Goal: Information Seeking & Learning: Check status

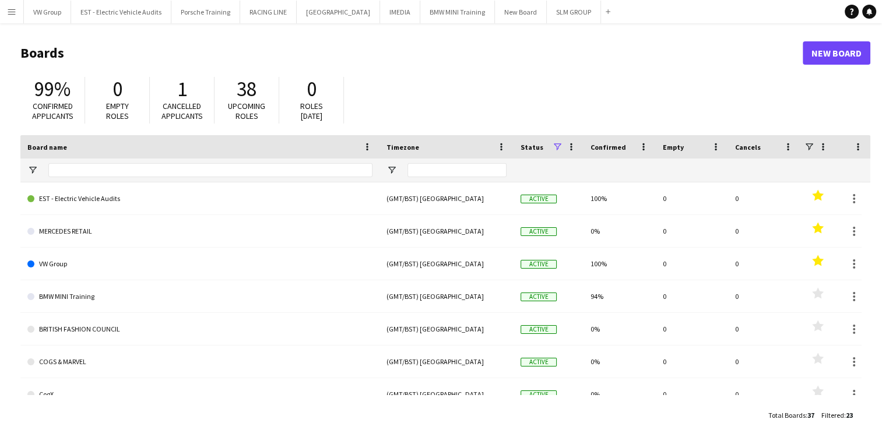
click at [9, 11] on app-icon "Menu" at bounding box center [11, 11] width 9 height 9
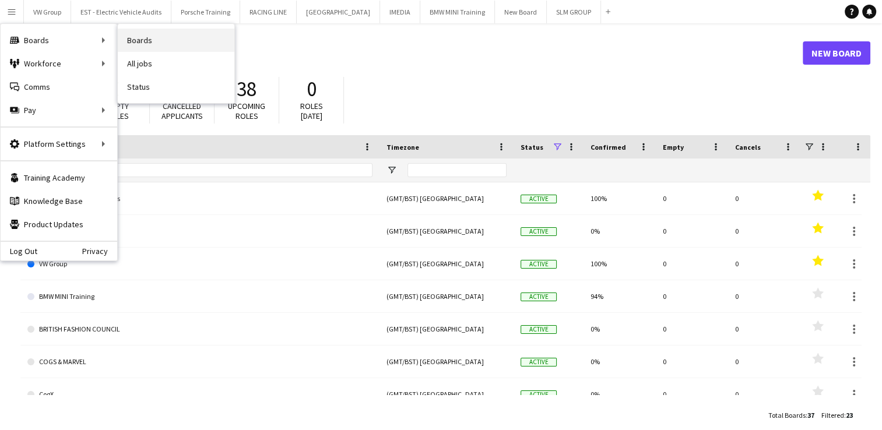
click at [146, 40] on link "Boards" at bounding box center [176, 40] width 117 height 23
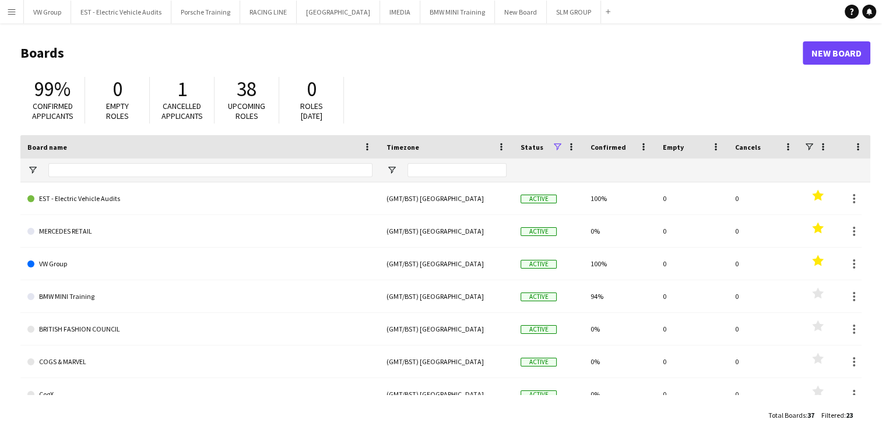
click at [8, 12] on app-icon "Menu" at bounding box center [11, 11] width 9 height 9
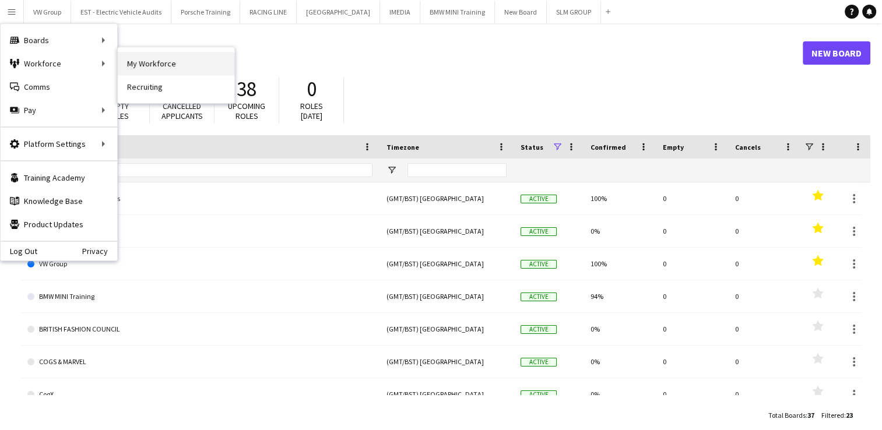
click at [151, 68] on link "My Workforce" at bounding box center [176, 63] width 117 height 23
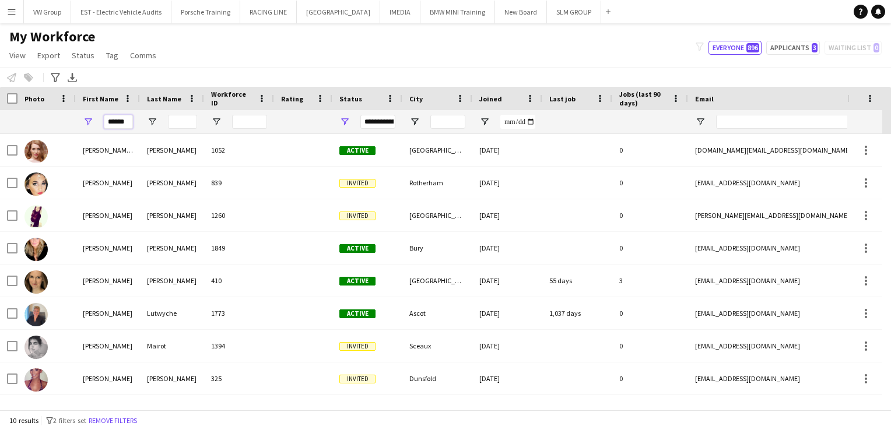
click at [124, 122] on input "******" at bounding box center [118, 122] width 29 height 14
type input "*"
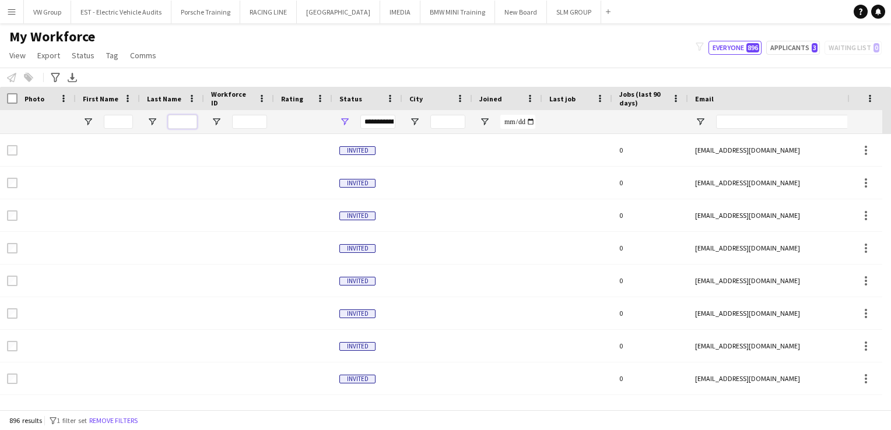
click at [181, 124] on input "Last Name Filter Input" at bounding box center [182, 122] width 29 height 14
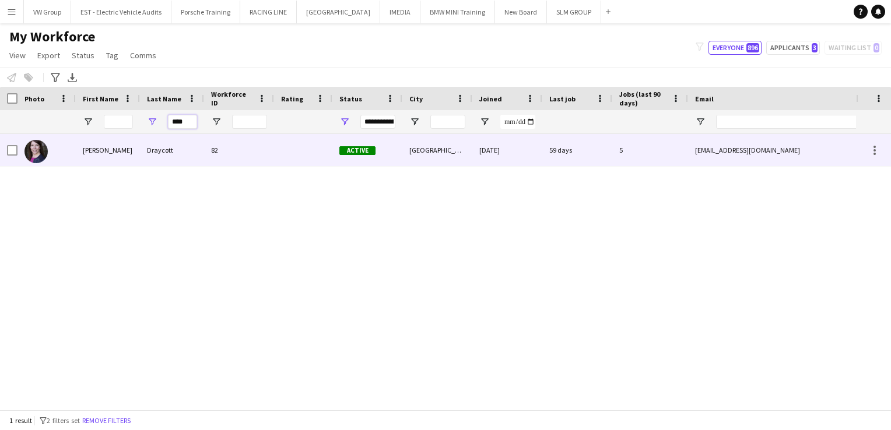
type input "****"
click at [86, 153] on div "[PERSON_NAME]" at bounding box center [108, 150] width 64 height 32
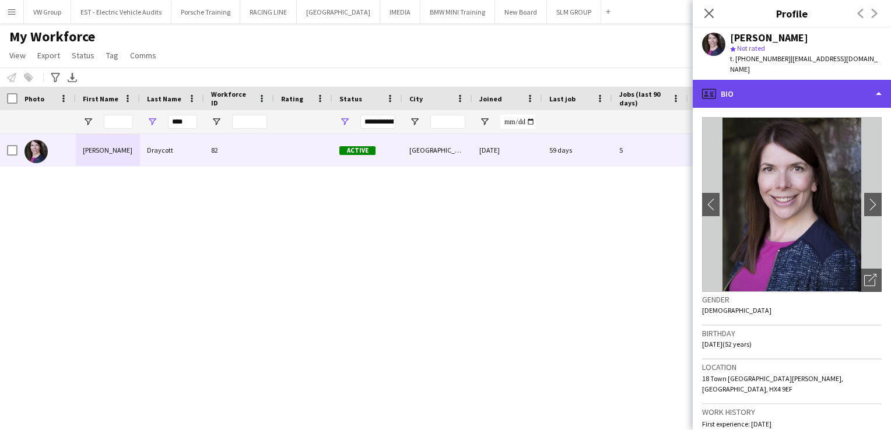
click at [881, 85] on div "profile Bio" at bounding box center [791, 94] width 198 height 28
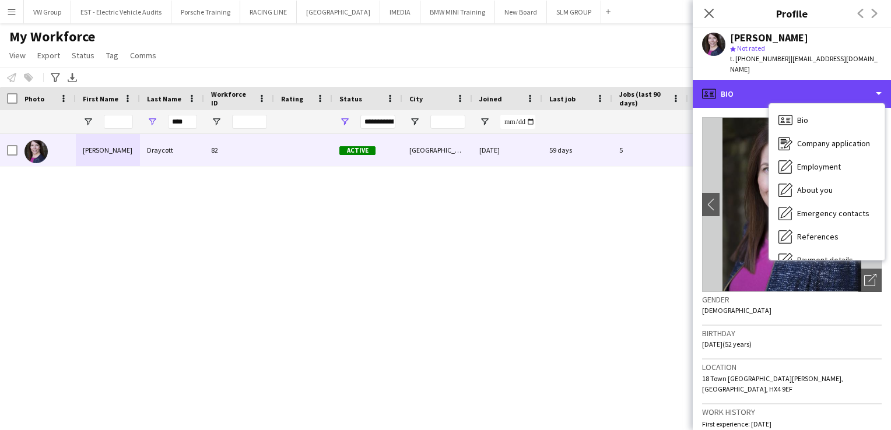
scroll to position [110, 0]
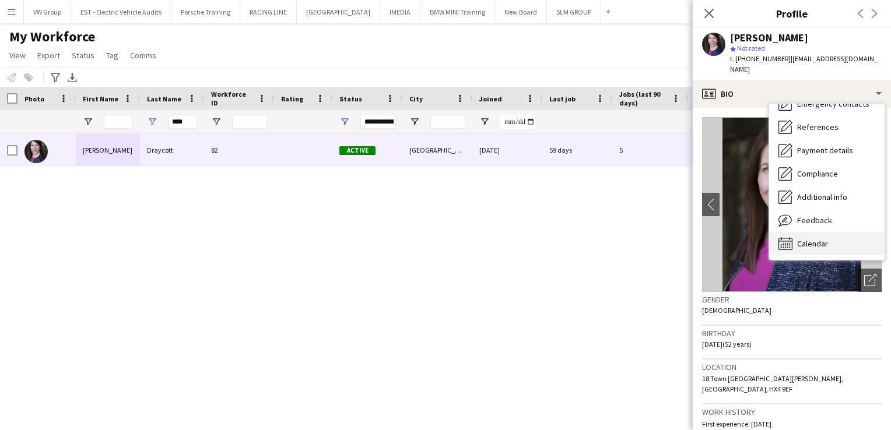
click at [829, 232] on div "Calendar Calendar" at bounding box center [826, 243] width 115 height 23
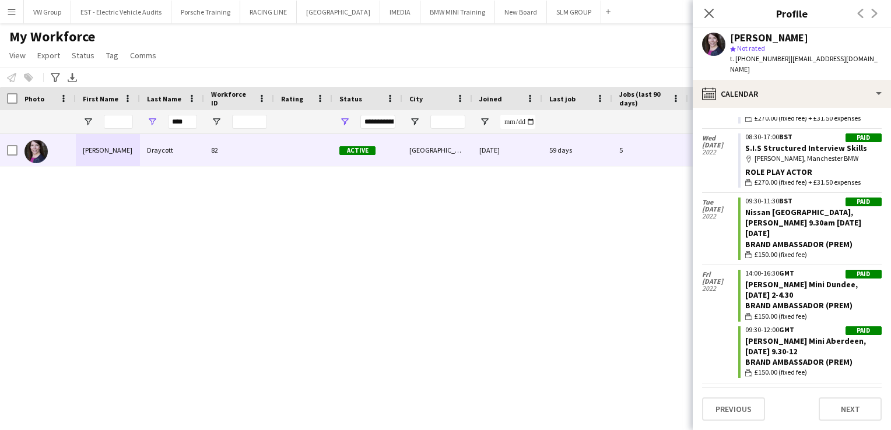
scroll to position [4868, 0]
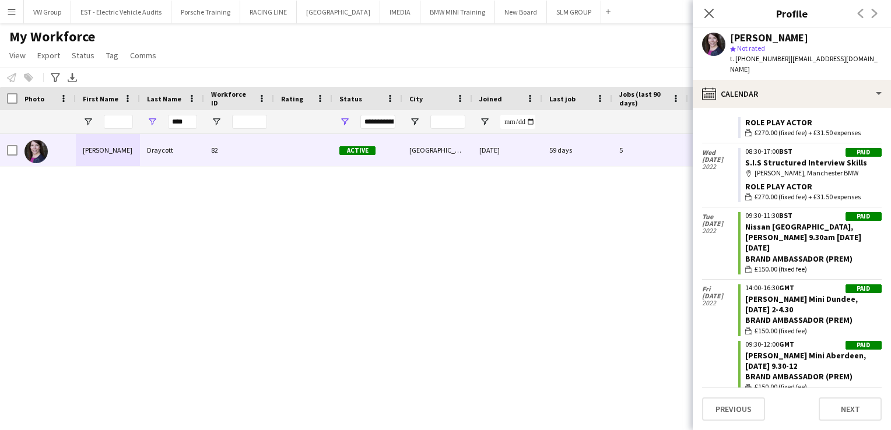
click at [765, 168] on div "map-marker [PERSON_NAME], Manchester BMW" at bounding box center [813, 173] width 136 height 10
click at [708, 15] on icon "Close pop-in" at bounding box center [708, 13] width 11 height 11
